Goal: Task Accomplishment & Management: Manage account settings

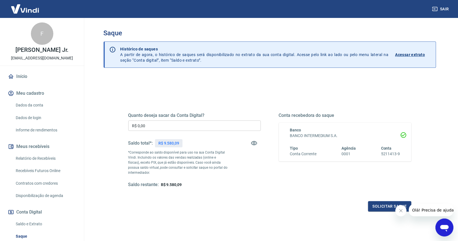
scroll to position [51, 0]
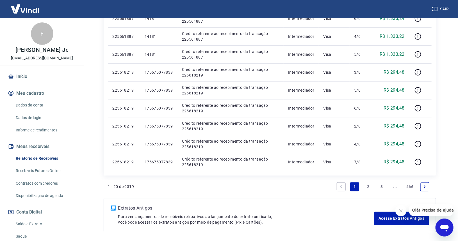
scroll to position [369, 0]
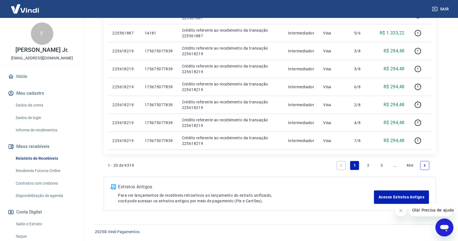
click at [367, 164] on link "2" at bounding box center [367, 165] width 9 height 9
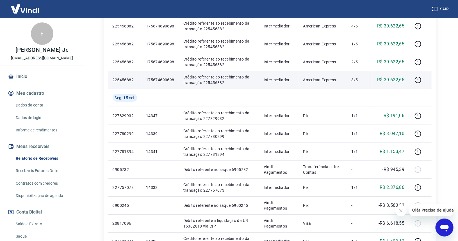
scroll to position [163, 0]
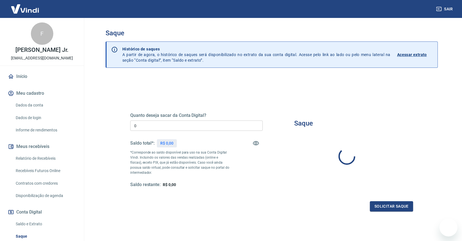
type input "R$ 0,00"
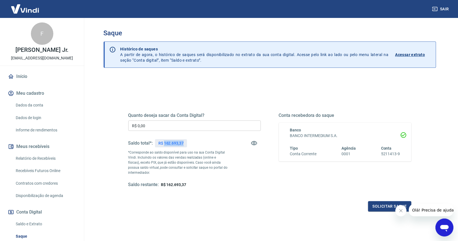
drag, startPoint x: 164, startPoint y: 143, endPoint x: 187, endPoint y: 143, distance: 22.4
click at [187, 143] on div "R$ 162.693,37" at bounding box center [171, 143] width 32 height 8
copy p "162.693,37"
drag, startPoint x: 155, startPoint y: 123, endPoint x: 103, endPoint y: 120, distance: 52.3
click at [103, 123] on div "Saque Histórico de saques A partir de agora, o histórico de saques será disponi…" at bounding box center [270, 127] width 346 height 219
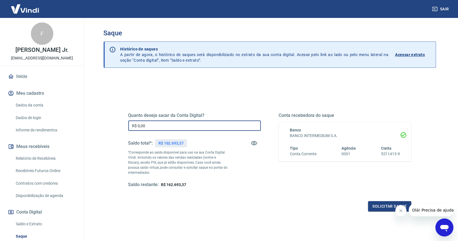
paste input "162.693,37"
type input "R$ 162.693,37"
click at [383, 209] on button "Solicitar saque" at bounding box center [389, 206] width 43 height 10
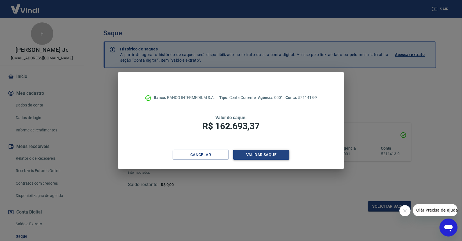
click at [260, 155] on button "Validar saque" at bounding box center [261, 155] width 56 height 10
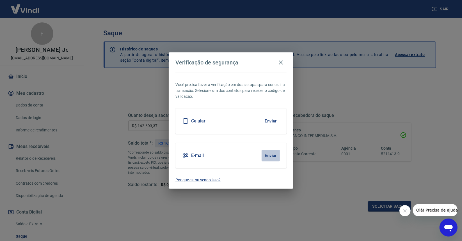
click at [269, 155] on button "Enviar" at bounding box center [270, 156] width 18 height 12
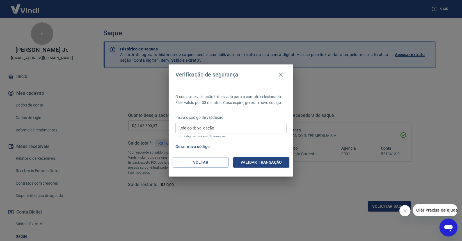
click at [214, 129] on input "Código de validação" at bounding box center [230, 128] width 111 height 10
paste input "302477"
type input "302477"
click at [237, 162] on button "Validar transação" at bounding box center [261, 162] width 56 height 10
